Goal: Find specific page/section: Find specific page/section

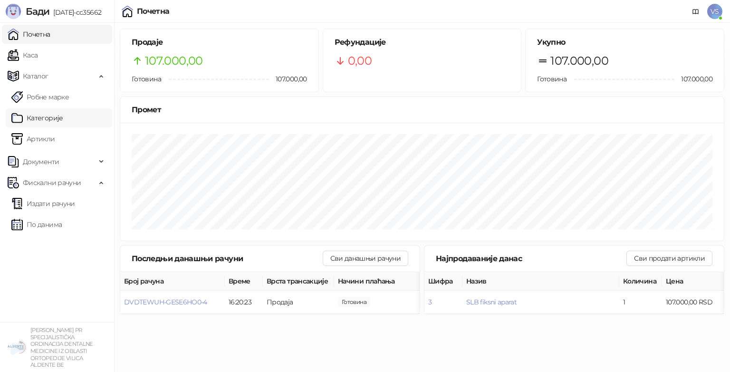
click at [61, 110] on link "Категорије" at bounding box center [37, 117] width 52 height 19
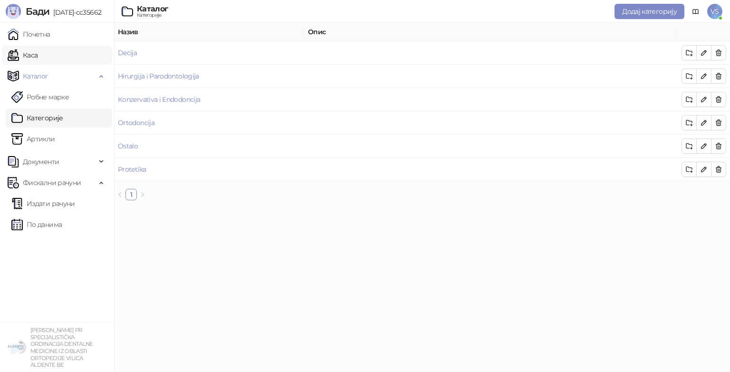
click at [32, 59] on link "Каса" at bounding box center [23, 55] width 30 height 19
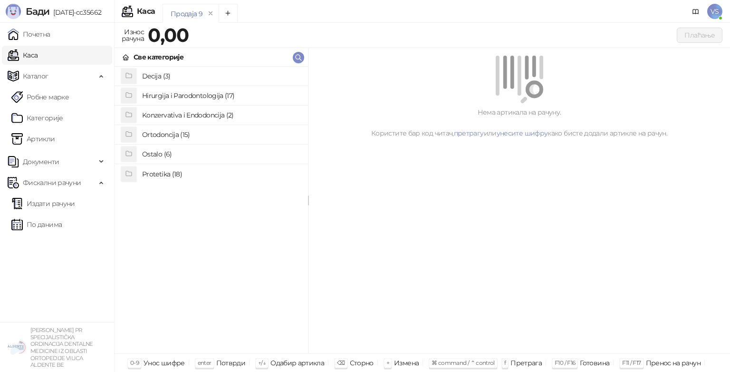
click at [167, 144] on li "Ortodoncija (15)" at bounding box center [211, 134] width 193 height 19
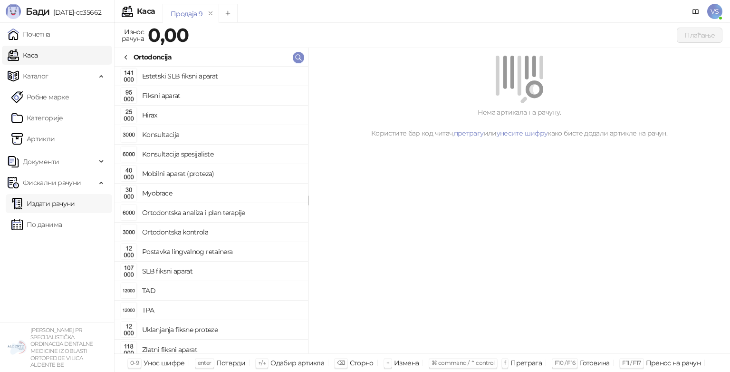
click at [49, 205] on link "Издати рачуни" at bounding box center [43, 203] width 64 height 19
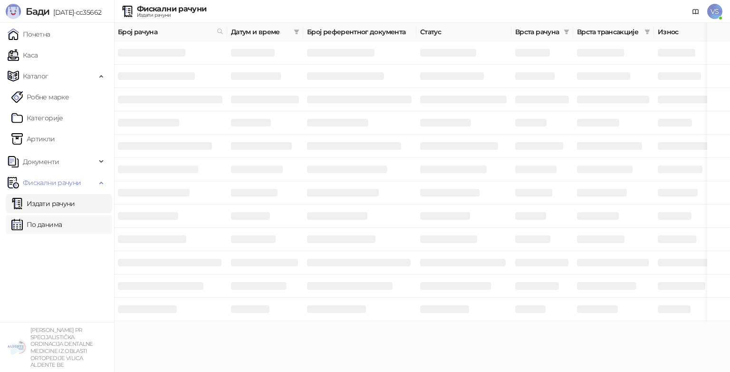
click at [44, 220] on link "По данима" at bounding box center [36, 224] width 50 height 19
